Goal: Task Accomplishment & Management: Complete application form

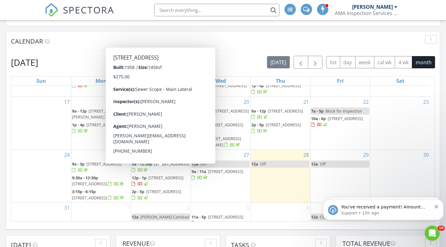
click at [437, 206] on icon "Dismiss notification" at bounding box center [436, 206] width 3 height 3
click at [436, 206] on icon "Dismiss notification" at bounding box center [436, 206] width 3 height 3
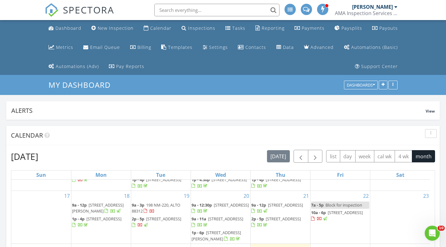
click at [122, 30] on div "New Inspection" at bounding box center [116, 28] width 36 height 6
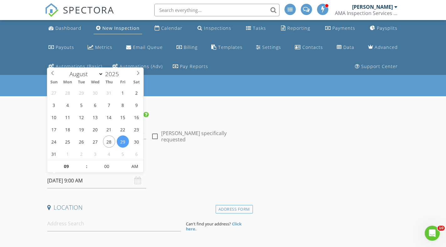
click at [115, 180] on input "[DATE] 9:00 AM" at bounding box center [96, 180] width 99 height 15
click at [214, 175] on div "Date/Time 08/29/2025 9:00 AM" at bounding box center [149, 174] width 208 height 28
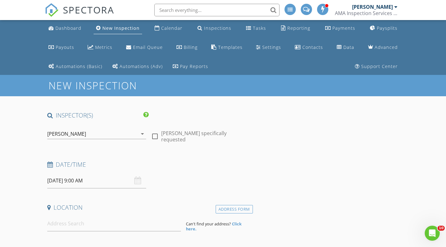
click at [109, 185] on input "08/29/2025 9:00 AM" at bounding box center [96, 180] width 99 height 15
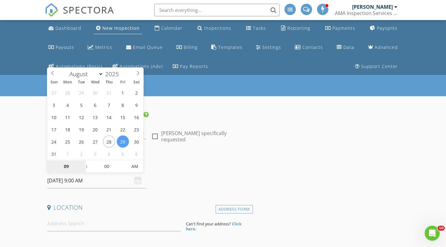
select select "8"
type input "09/04/2025 9:00 AM"
type input "10"
type input "09/04/2025 10:00 AM"
click at [84, 164] on span at bounding box center [83, 163] width 4 height 6
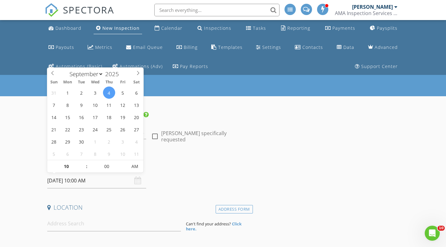
click at [156, 168] on div "Date/Time" at bounding box center [149, 166] width 208 height 13
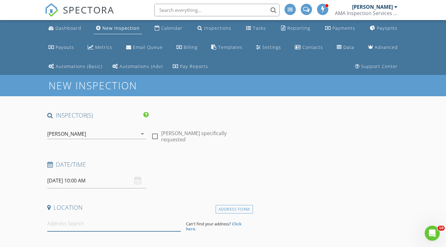
click at [97, 223] on input at bounding box center [114, 223] width 134 height 15
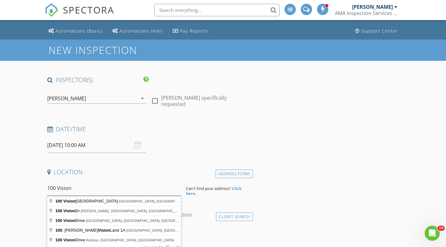
scroll to position [63, 0]
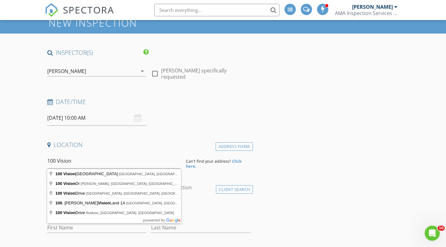
type input "100 Vision Drive, Ruidoso, NM, USA"
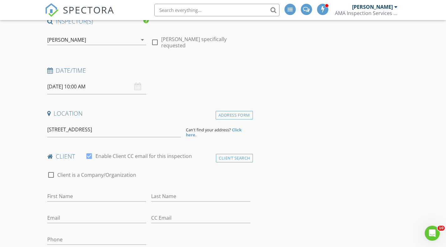
scroll to position [125, 0]
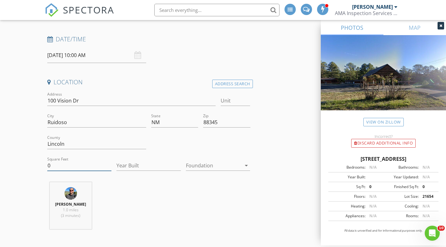
click at [93, 166] on input "0" at bounding box center [79, 165] width 65 height 10
type input "675"
click at [198, 207] on div "Austin McCrary 1.0 miles (3 minutes)" at bounding box center [149, 208] width 208 height 52
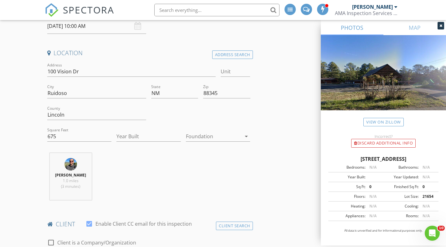
scroll to position [219, 0]
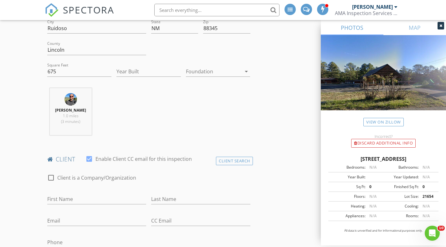
click at [239, 160] on div "Client Search" at bounding box center [234, 161] width 37 height 8
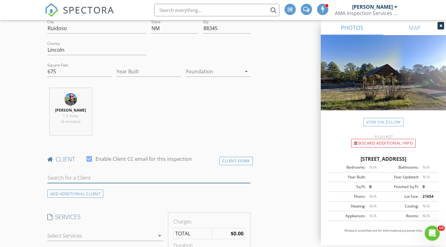
click at [179, 178] on input "text" at bounding box center [148, 178] width 203 height 10
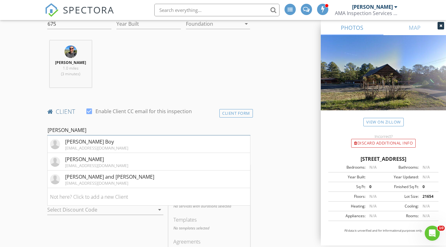
scroll to position [282, 0]
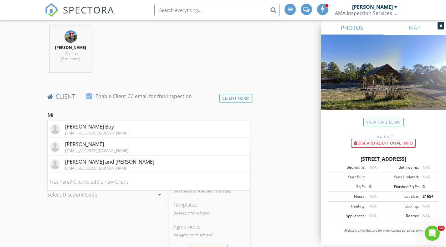
type input "M"
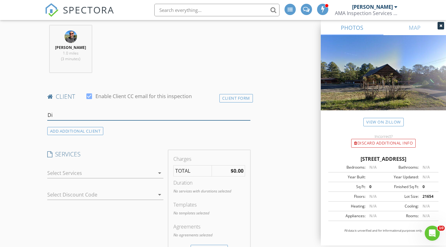
type input "D"
click at [226, 99] on div "Client Form" at bounding box center [237, 98] width 34 height 8
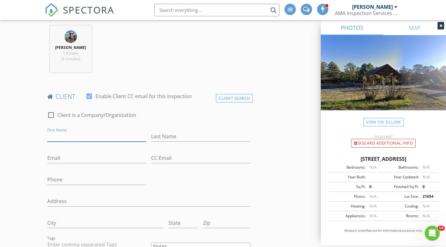
click at [95, 133] on input "First Name" at bounding box center [96, 136] width 99 height 10
type input "Mike"
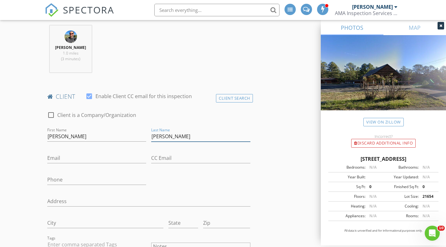
type input "Di Palma"
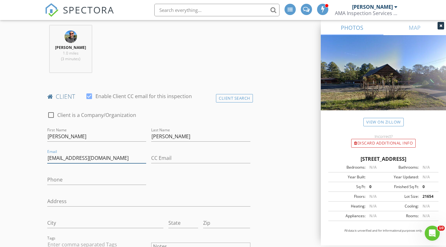
type input "sspm2014@gmail.com"
click at [92, 176] on input "Phone" at bounding box center [96, 179] width 99 height 10
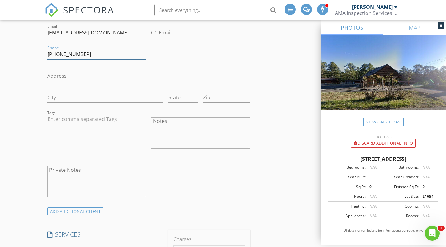
type input "505-620-9549"
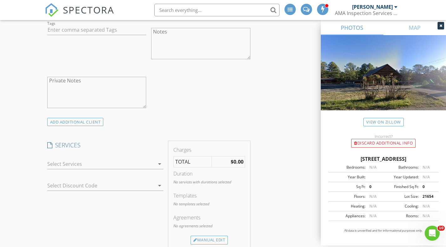
scroll to position [501, 0]
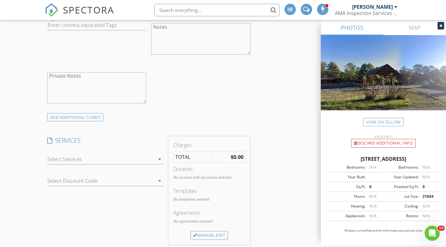
click at [59, 160] on div at bounding box center [101, 159] width 108 height 10
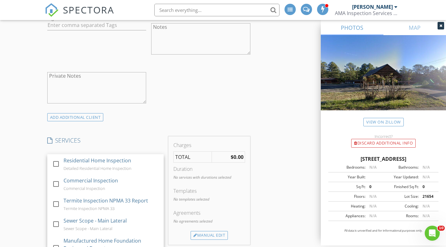
click at [58, 183] on div at bounding box center [56, 183] width 11 height 11
checkbox input "false"
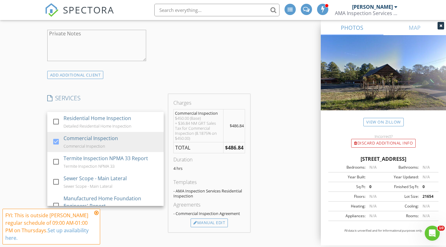
scroll to position [564, 0]
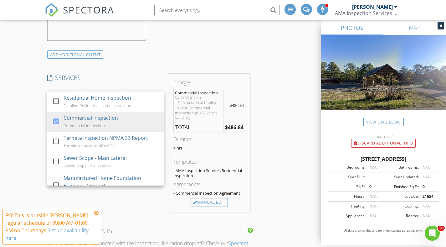
click at [96, 211] on icon at bounding box center [96, 212] width 4 height 5
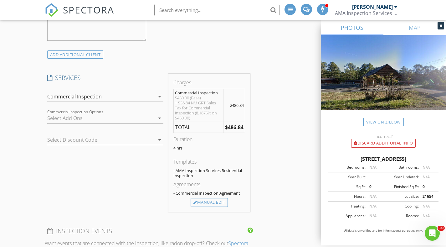
click at [221, 202] on div "Manual Edit" at bounding box center [209, 202] width 37 height 9
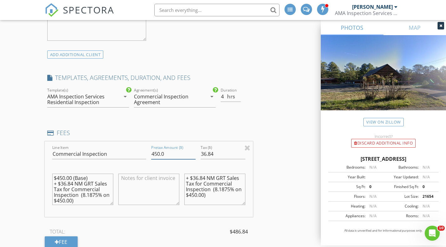
drag, startPoint x: 158, startPoint y: 156, endPoint x: 147, endPoint y: 158, distance: 12.1
click at [147, 158] on div "Line Item Commercial Inspection Pretax Amount ($) 450.0 Tax ($) 36.84 $450.00 (…" at bounding box center [149, 178] width 208 height 75
type input "350.00"
click at [278, 176] on div "INSPECTOR(S) check_box Austin McCrary PRIMARY Austin McCrary arrow_drop_down ch…" at bounding box center [223, 236] width 357 height 1376
drag, startPoint x: 217, startPoint y: 154, endPoint x: 199, endPoint y: 154, distance: 18.2
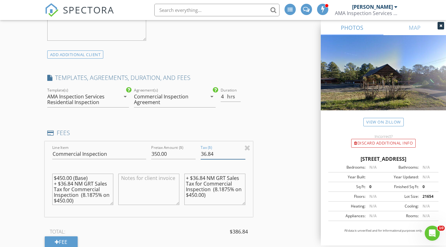
click at [199, 154] on div "Tax ($) 36.84" at bounding box center [222, 155] width 49 height 22
type input "0"
type input "026.49"
click at [294, 188] on div "INSPECTOR(S) check_box Austin McCrary PRIMARY Austin McCrary arrow_drop_down ch…" at bounding box center [223, 236] width 357 height 1376
click at [193, 155] on input "349.99" at bounding box center [173, 154] width 44 height 10
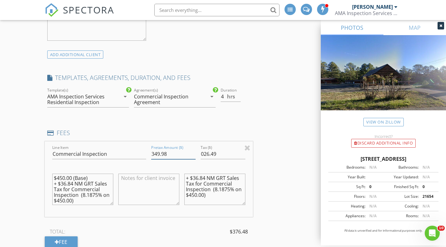
click at [193, 155] on input "349.98" at bounding box center [173, 154] width 44 height 10
click at [193, 155] on input "349.97" at bounding box center [173, 154] width 44 height 10
click at [193, 155] on input "349.96" at bounding box center [173, 154] width 44 height 10
click at [193, 155] on input "349.95" at bounding box center [173, 154] width 44 height 10
click at [193, 155] on input "349.94" at bounding box center [173, 154] width 44 height 10
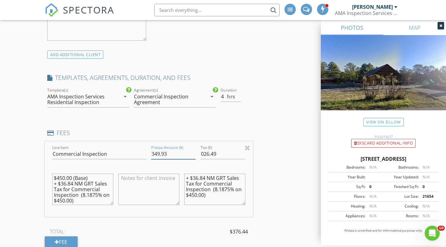
click at [193, 155] on input "349.93" at bounding box center [173, 154] width 44 height 10
click at [193, 155] on input "349.92" at bounding box center [173, 154] width 44 height 10
click at [193, 155] on input "349.91" at bounding box center [173, 154] width 44 height 10
click at [193, 155] on input "349.9" at bounding box center [173, 154] width 44 height 10
click at [193, 155] on input "349.89" at bounding box center [173, 154] width 44 height 10
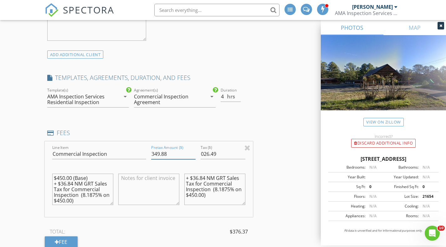
click at [193, 155] on input "349.88" at bounding box center [173, 154] width 44 height 10
click at [193, 155] on input "349.87" at bounding box center [173, 154] width 44 height 10
click at [193, 155] on input "349.86" at bounding box center [173, 154] width 44 height 10
click at [193, 155] on input "349.47" at bounding box center [173, 154] width 44 height 10
click at [193, 155] on input "349.46" at bounding box center [173, 154] width 44 height 10
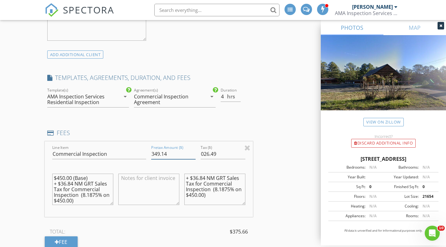
click at [194, 155] on input "349.14" at bounding box center [173, 154] width 44 height 10
click at [194, 155] on input "348.93" at bounding box center [173, 154] width 44 height 10
click at [194, 155] on input "348.79" at bounding box center [173, 154] width 44 height 10
click at [194, 155] on input "348.78" at bounding box center [173, 154] width 44 height 10
click at [194, 155] on input "348.65" at bounding box center [173, 154] width 44 height 10
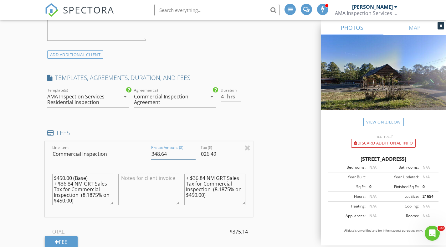
click at [194, 155] on input "348.64" at bounding box center [173, 154] width 44 height 10
click at [194, 155] on input "348.63" at bounding box center [173, 154] width 44 height 10
click at [194, 155] on input "348.62" at bounding box center [173, 154] width 44 height 10
click at [194, 155] on input "348.61" at bounding box center [173, 154] width 44 height 10
click at [194, 155] on input "348.6" at bounding box center [173, 154] width 44 height 10
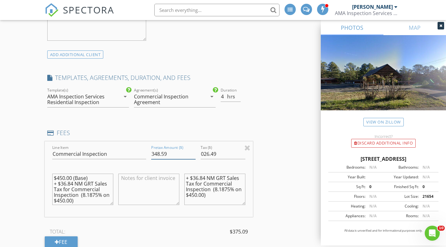
click at [194, 155] on input "348.59" at bounding box center [173, 154] width 44 height 10
click at [194, 155] on input "348.58" at bounding box center [173, 154] width 44 height 10
click at [194, 155] on input "348.57" at bounding box center [173, 154] width 44 height 10
click at [194, 155] on input "348.56" at bounding box center [173, 154] width 44 height 10
click at [194, 155] on input "348.55" at bounding box center [173, 154] width 44 height 10
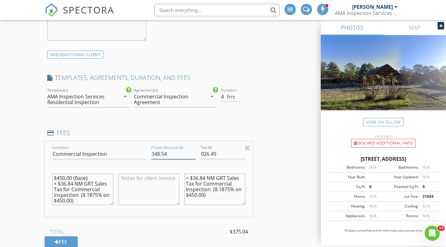
click at [194, 155] on input "348.54" at bounding box center [173, 154] width 44 height 10
click at [194, 155] on input "348.53" at bounding box center [173, 154] width 44 height 10
click at [194, 155] on input "348.52" at bounding box center [173, 154] width 44 height 10
type input "348.51"
click at [194, 155] on input "348.51" at bounding box center [173, 154] width 44 height 10
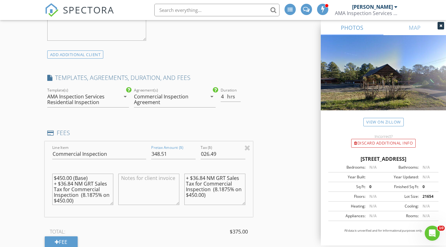
click at [302, 179] on div "INSPECTOR(S) check_box Austin McCrary PRIMARY Austin McCrary arrow_drop_down ch…" at bounding box center [223, 236] width 357 height 1376
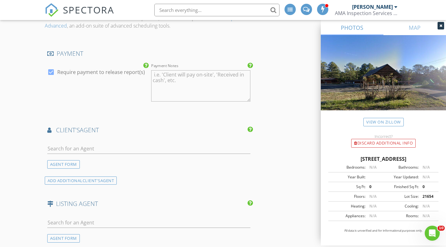
scroll to position [845, 0]
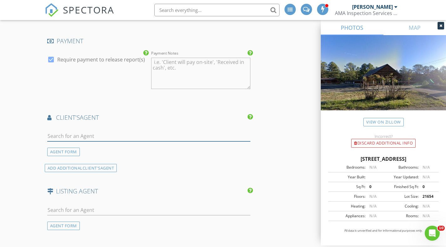
click at [111, 137] on input "text" at bounding box center [148, 136] width 203 height 10
type input "Jillian"
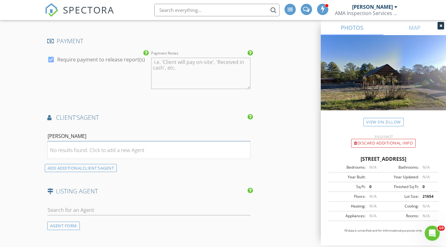
drag, startPoint x: 46, startPoint y: 139, endPoint x: 36, endPoint y: 140, distance: 10.0
click at [71, 153] on div "AGENT FORM" at bounding box center [63, 151] width 33 height 8
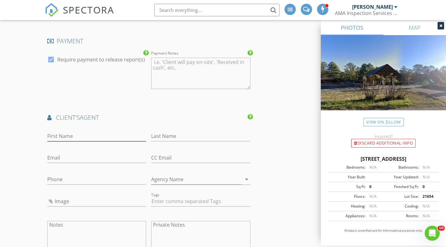
click at [66, 137] on input "First Name" at bounding box center [96, 136] width 99 height 10
type input "Jillian"
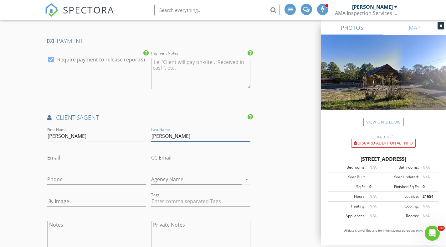
type input "Mills"
click at [126, 158] on input "Email" at bounding box center [96, 157] width 99 height 10
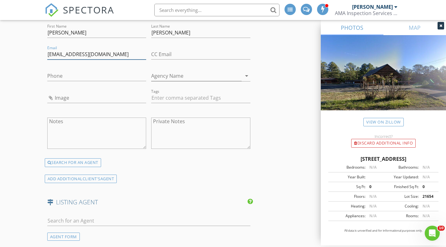
scroll to position [939, 0]
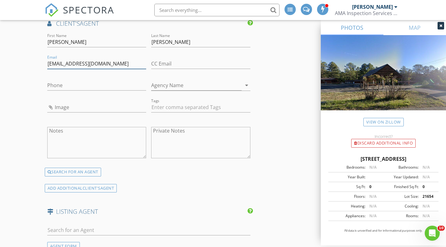
type input "ruidosojillian@gmail.com"
click at [93, 85] on input "Phone" at bounding box center [96, 85] width 99 height 10
type input "915-208-0270"
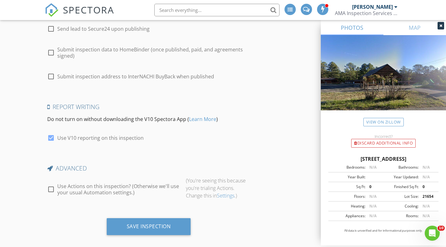
scroll to position [1369, 0]
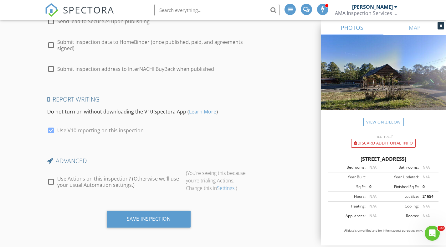
click at [165, 214] on div "Save Inspection" at bounding box center [149, 218] width 84 height 17
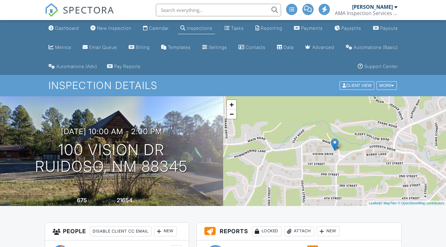
click at [123, 27] on div "New Inspection" at bounding box center [114, 27] width 34 height 5
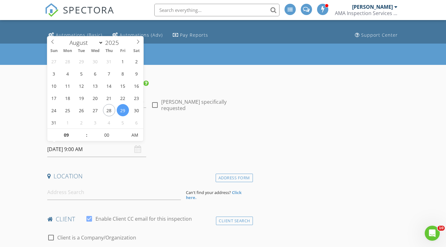
click at [80, 151] on input "08/29/2025 9:00 AM" at bounding box center [96, 149] width 99 height 15
type input "08/27/2025 9:00 AM"
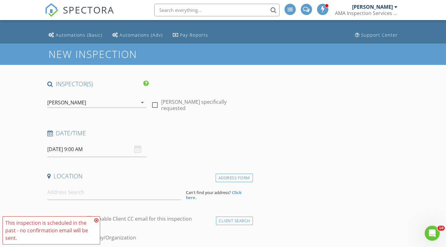
click at [165, 145] on div "Date/Time 08/27/2025 9:00 AM" at bounding box center [149, 143] width 208 height 28
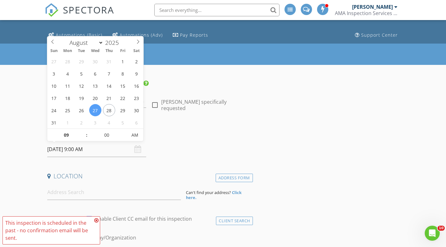
click at [91, 146] on input "08/27/2025 9:00 AM" at bounding box center [96, 149] width 99 height 15
type input "10"
type input "08/27/2025 10:00 AM"
click at [85, 130] on span at bounding box center [83, 132] width 4 height 6
type input "11"
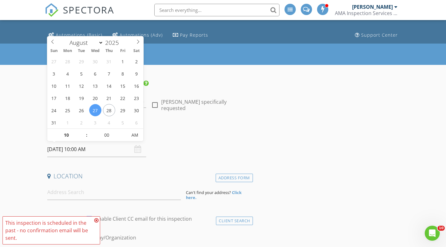
type input "08/27/2025 11:00 AM"
click at [85, 130] on span at bounding box center [83, 132] width 4 height 6
type input "12"
type input "08/27/2025 12:00 PM"
click at [85, 130] on span at bounding box center [83, 132] width 4 height 6
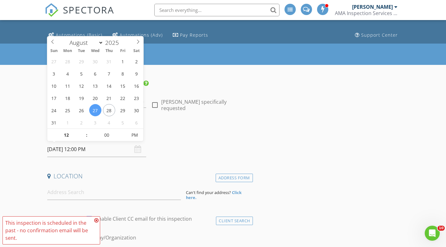
type input "01"
type input "08/27/2025 1:00 PM"
click at [85, 130] on span at bounding box center [83, 132] width 4 height 6
type input "02"
type input "08/27/2025 2:00 PM"
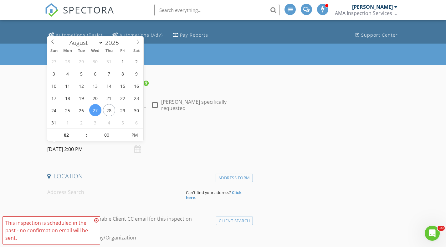
click at [85, 130] on span at bounding box center [83, 132] width 4 height 6
click at [216, 135] on h4 "Date/Time" at bounding box center [148, 133] width 203 height 8
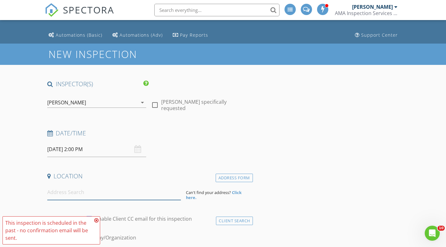
click at [134, 188] on input at bounding box center [114, 191] width 134 height 15
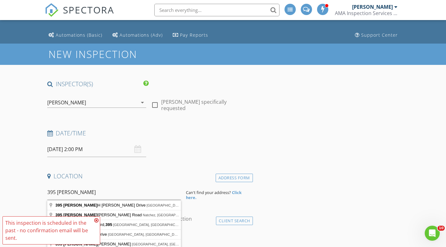
type input "395 Robert H Bradley Drive, Alamogordo, NM, USA"
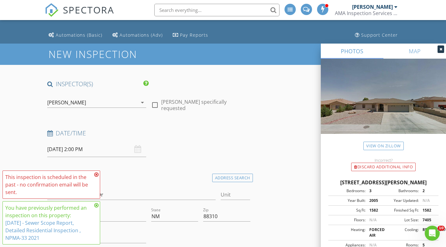
click at [96, 220] on span "This inspection is scheduled in the past - no confirmation email will be sent. …" at bounding box center [52, 207] width 98 height 74
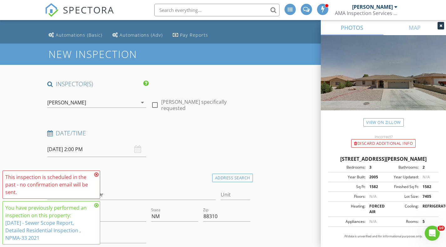
scroll to position [157, 0]
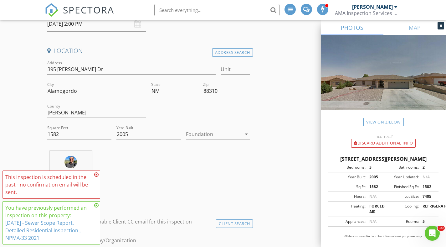
click at [97, 175] on icon at bounding box center [96, 174] width 4 height 5
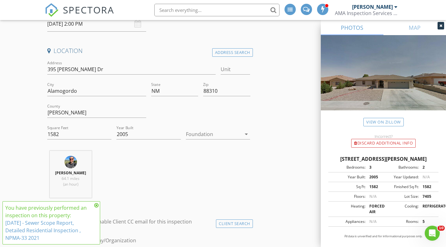
click at [98, 205] on icon at bounding box center [96, 205] width 4 height 5
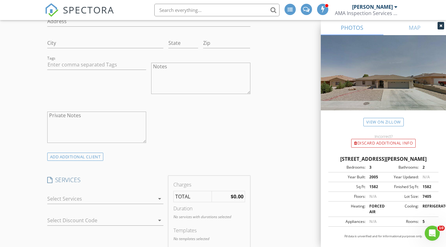
scroll to position [532, 0]
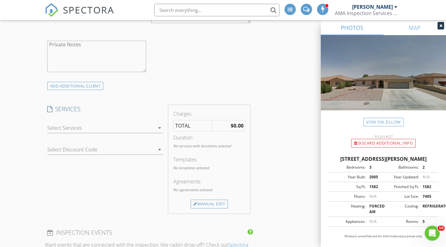
click at [146, 127] on div at bounding box center [101, 128] width 108 height 10
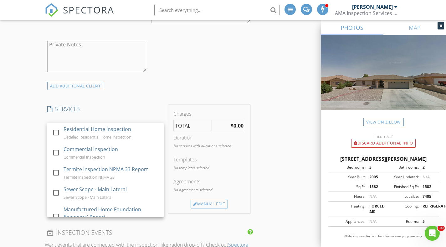
click at [128, 135] on div "Detailed Residential Home Inspection" at bounding box center [98, 136] width 68 height 5
checkbox input "true"
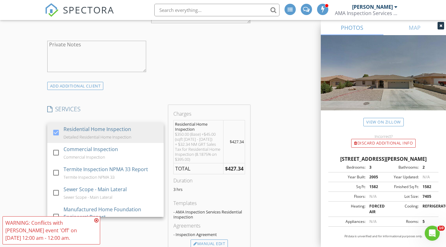
click at [30, 166] on div "New Inspection INSPECTOR(S) check_box Austin McCrary PRIMARY Austin McCrary arr…" at bounding box center [223, 239] width 446 height 1392
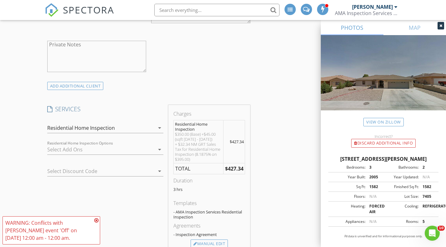
click at [84, 150] on div at bounding box center [101, 149] width 108 height 10
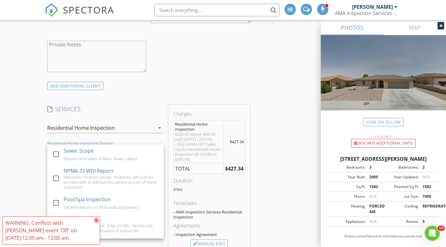
drag, startPoint x: 63, startPoint y: 177, endPoint x: 49, endPoint y: 177, distance: 14.4
click at [64, 177] on div "Report for Finance Lender - Inspector will look for termites with or without th…" at bounding box center [111, 181] width 95 height 15
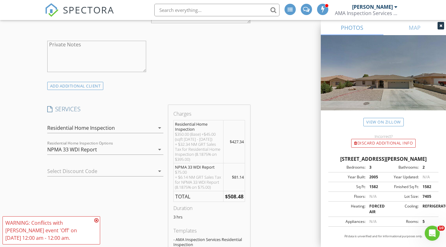
click at [97, 220] on icon at bounding box center [96, 220] width 4 height 5
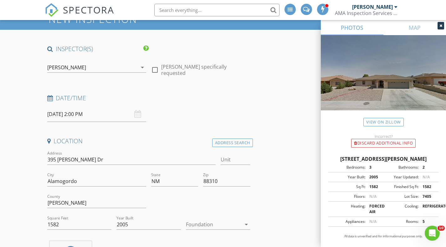
scroll to position [63, 0]
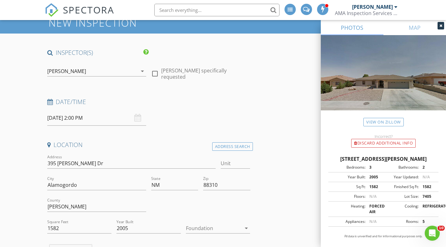
click at [102, 120] on input "08/27/2025 2:00 PM" at bounding box center [96, 117] width 99 height 15
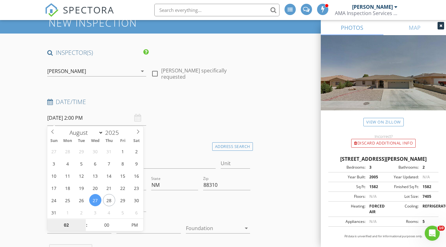
select select "8"
type input "[DATE] 2:00 PM"
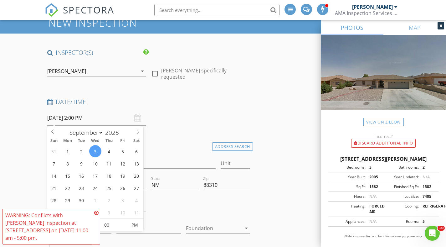
click at [97, 211] on icon at bounding box center [96, 212] width 4 height 5
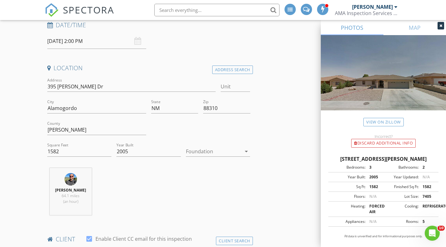
scroll to position [157, 0]
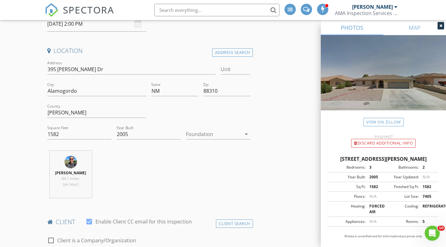
click at [239, 133] on div at bounding box center [214, 134] width 56 height 10
click at [227, 170] on div "Slab" at bounding box center [218, 167] width 54 height 8
click at [173, 174] on div "Austin McCrary 64.1 miles (an hour)" at bounding box center [149, 177] width 208 height 52
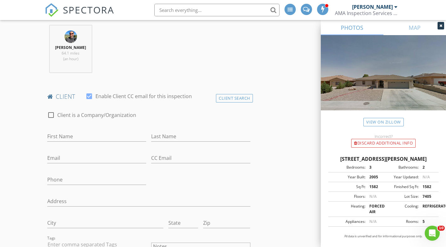
scroll to position [313, 0]
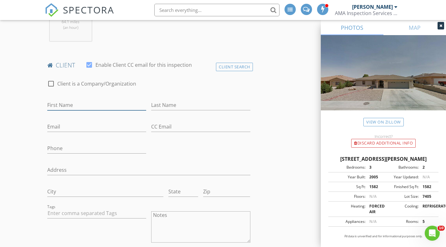
click at [72, 107] on input "First Name" at bounding box center [96, 105] width 99 height 10
type input "[PERSON_NAME]"
type input "Barrenada"
click at [77, 127] on input "Email" at bounding box center [96, 126] width 99 height 10
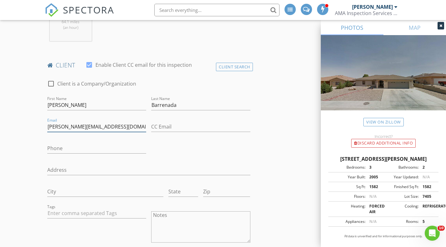
type input "[PERSON_NAME][EMAIL_ADDRESS][DOMAIN_NAME]"
type input "[PHONE_NUMBER]"
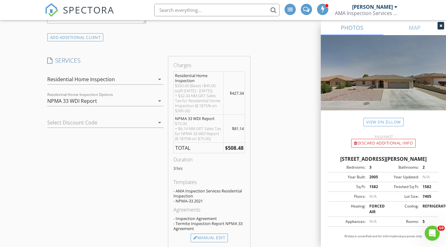
scroll to position [595, 0]
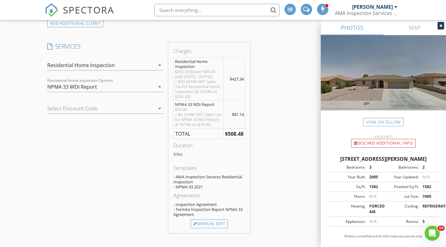
click at [119, 110] on div at bounding box center [96, 108] width 99 height 10
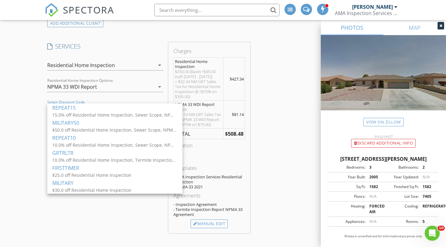
click at [90, 128] on div "$50.0 off Residential Home Inspection, Sewer Scope, NPMA 33 WDI Report" at bounding box center [114, 130] width 125 height 7
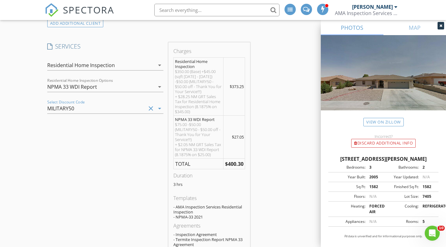
click at [98, 108] on div "MILITARY50" at bounding box center [96, 108] width 99 height 10
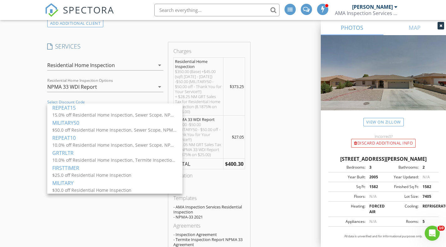
click at [92, 182] on div "MILITARY" at bounding box center [114, 183] width 125 height 8
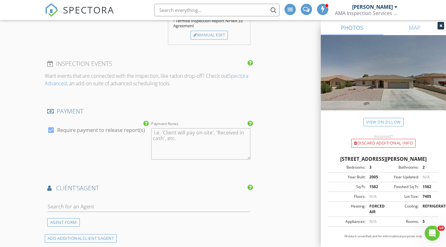
scroll to position [814, 0]
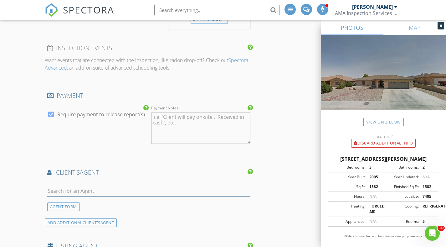
click at [101, 194] on input "text" at bounding box center [148, 191] width 203 height 10
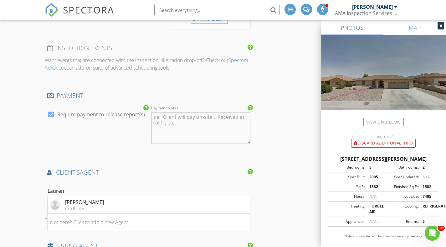
type input "Lauren"
drag, startPoint x: 119, startPoint y: 210, endPoint x: 137, endPoint y: 206, distance: 18.6
click at [119, 210] on li "Lauren Buchanan eXp Realty" at bounding box center [149, 205] width 203 height 18
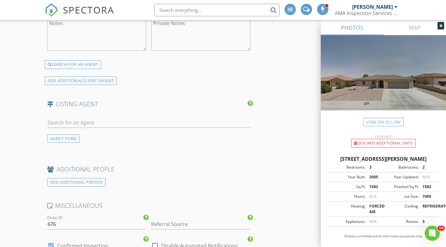
scroll to position [1096, 0]
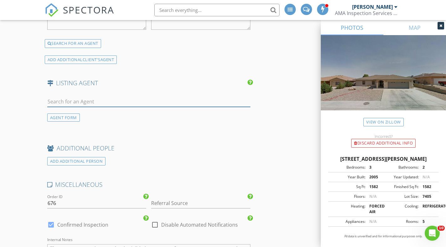
click at [109, 103] on input "text" at bounding box center [148, 101] width 203 height 10
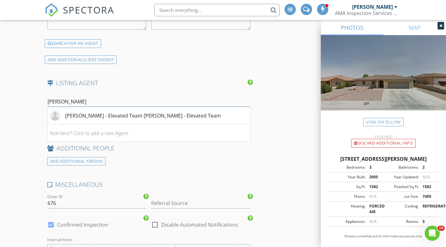
type input "cori"
click at [165, 119] on div "[PERSON_NAME] - Elevated Team [PERSON_NAME] - Elevated Team" at bounding box center [143, 116] width 156 height 8
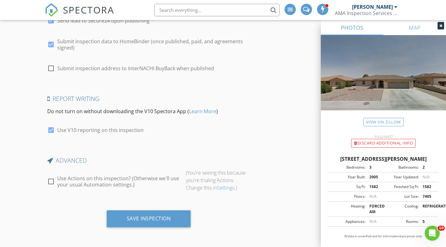
scroll to position [1529, 0]
click at [159, 222] on div "Save Inspection" at bounding box center [149, 218] width 84 height 17
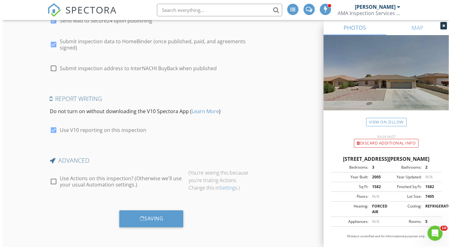
scroll to position [1524, 0]
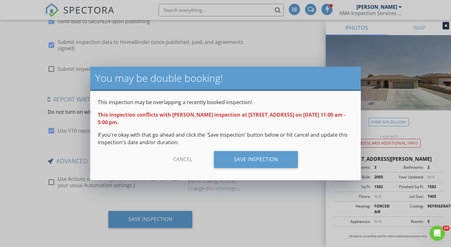
click at [229, 163] on div "Save Inspection" at bounding box center [256, 159] width 84 height 17
